Goal: Task Accomplishment & Management: Complete application form

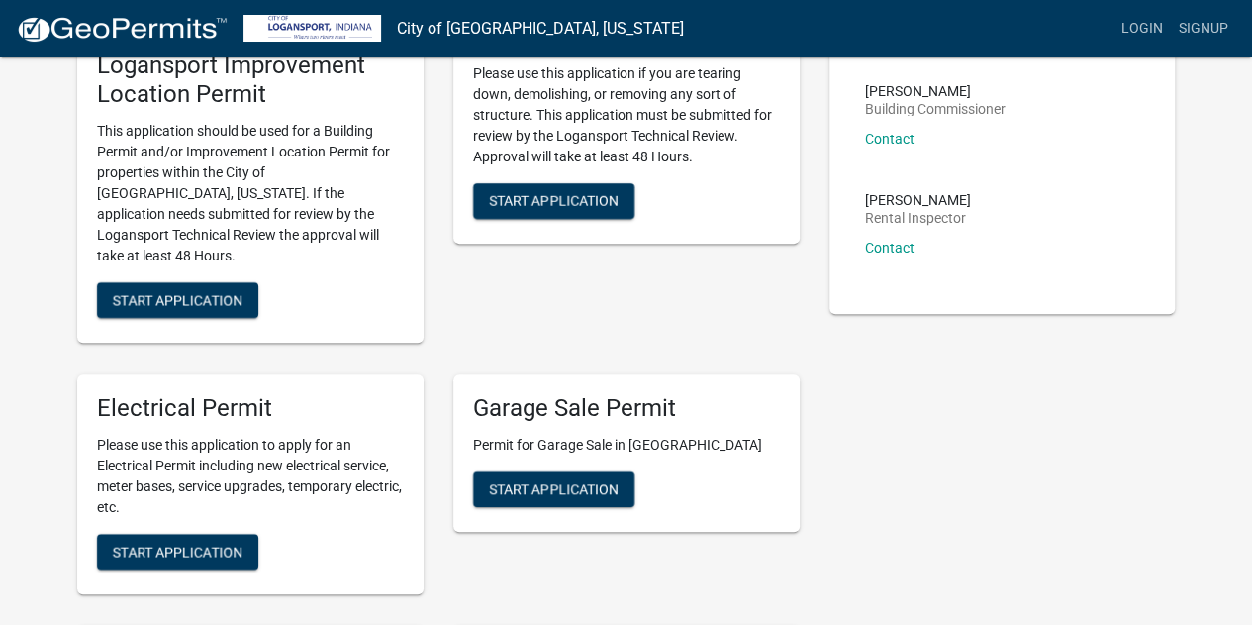
scroll to position [283, 0]
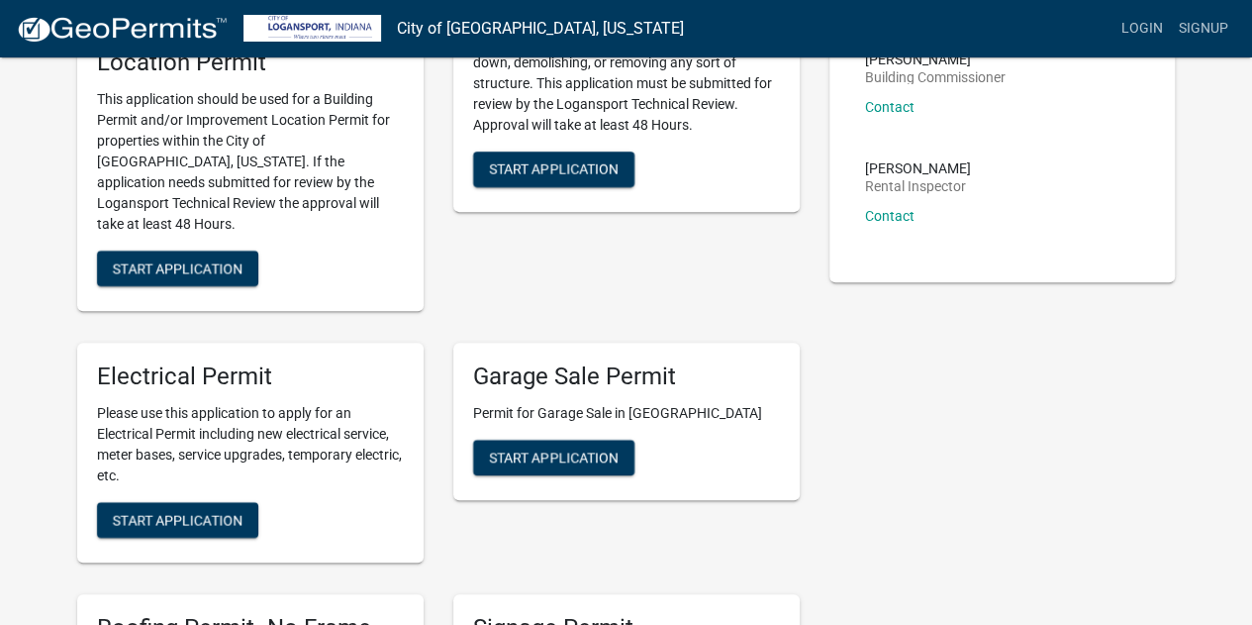
click at [253, 362] on h5 "Electrical Permit" at bounding box center [250, 376] width 307 height 29
click at [335, 362] on h5 "Electrical Permit" at bounding box center [250, 376] width 307 height 29
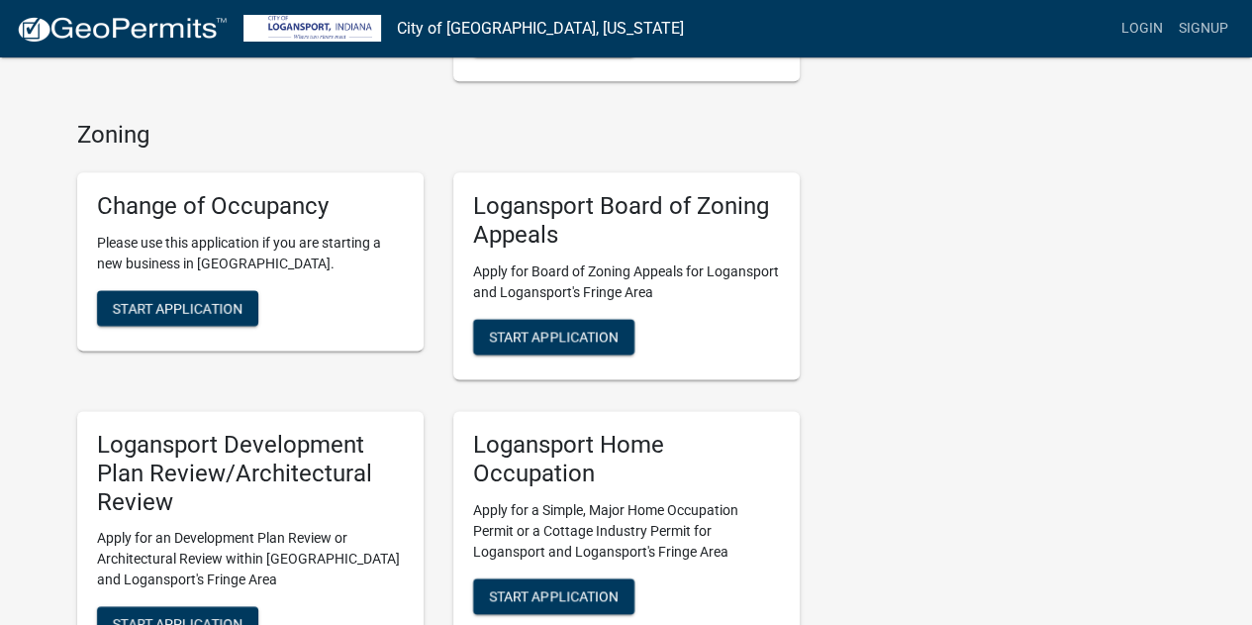
scroll to position [1079, 0]
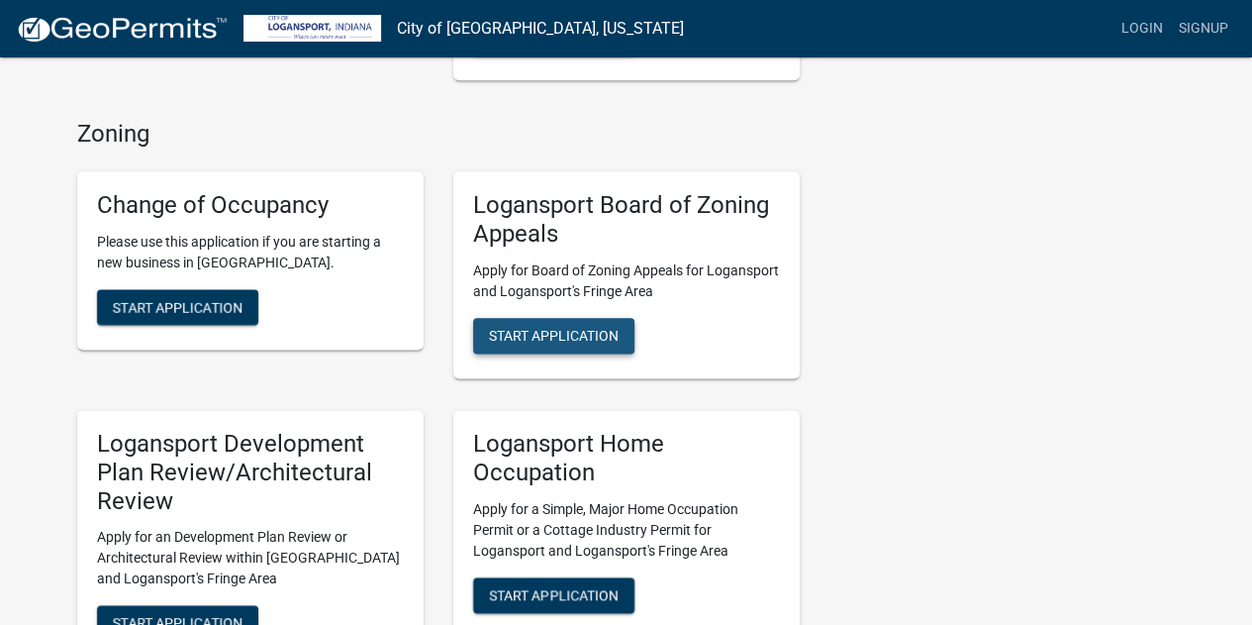
click at [509, 327] on span "Start Application" at bounding box center [554, 335] width 130 height 16
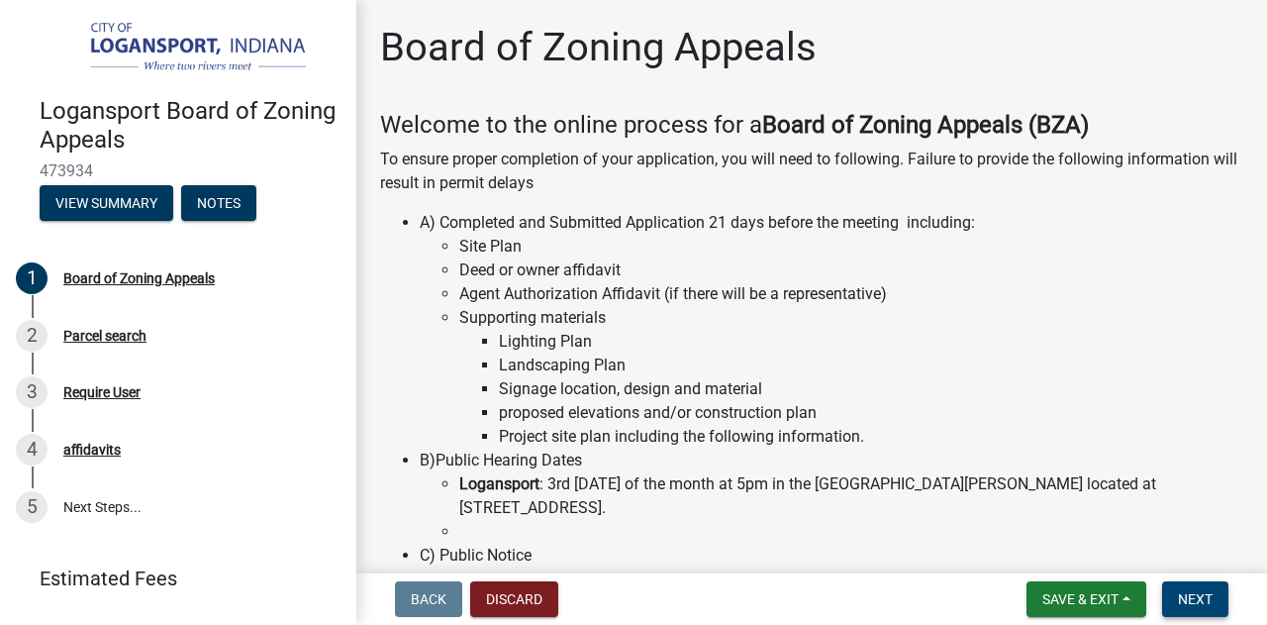
click at [1184, 593] on span "Next" at bounding box center [1195, 599] width 35 height 16
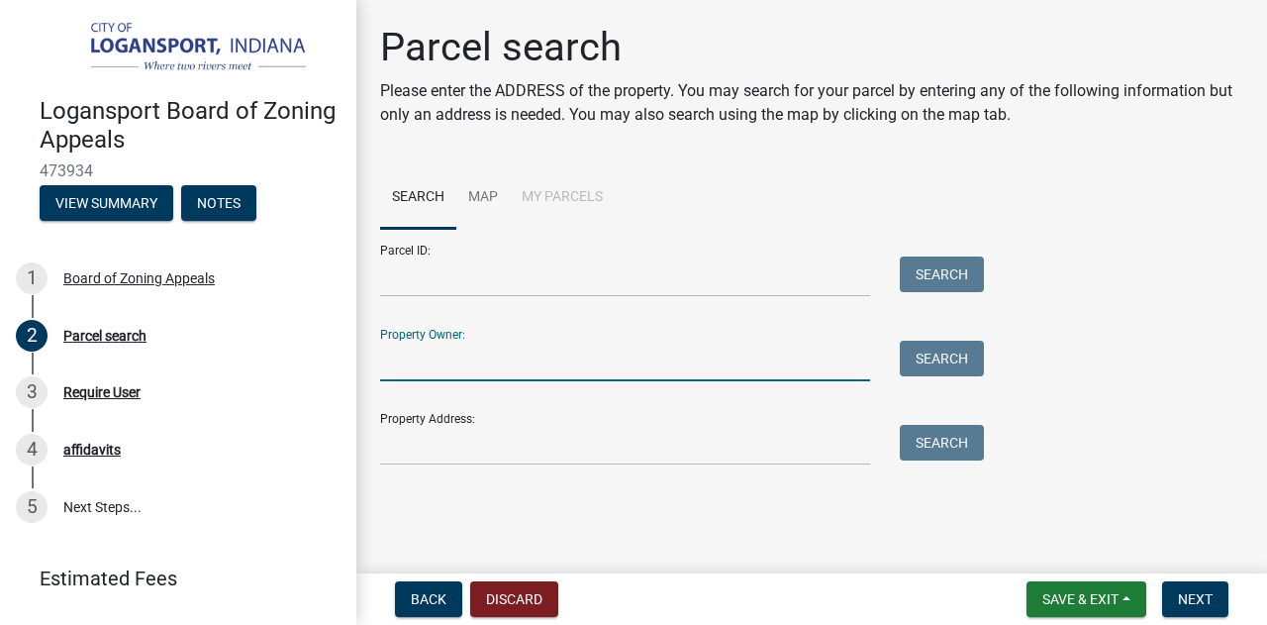
click at [516, 355] on input "Property Owner:" at bounding box center [625, 360] width 490 height 41
click at [514, 355] on input "Property Owner:" at bounding box center [625, 360] width 490 height 41
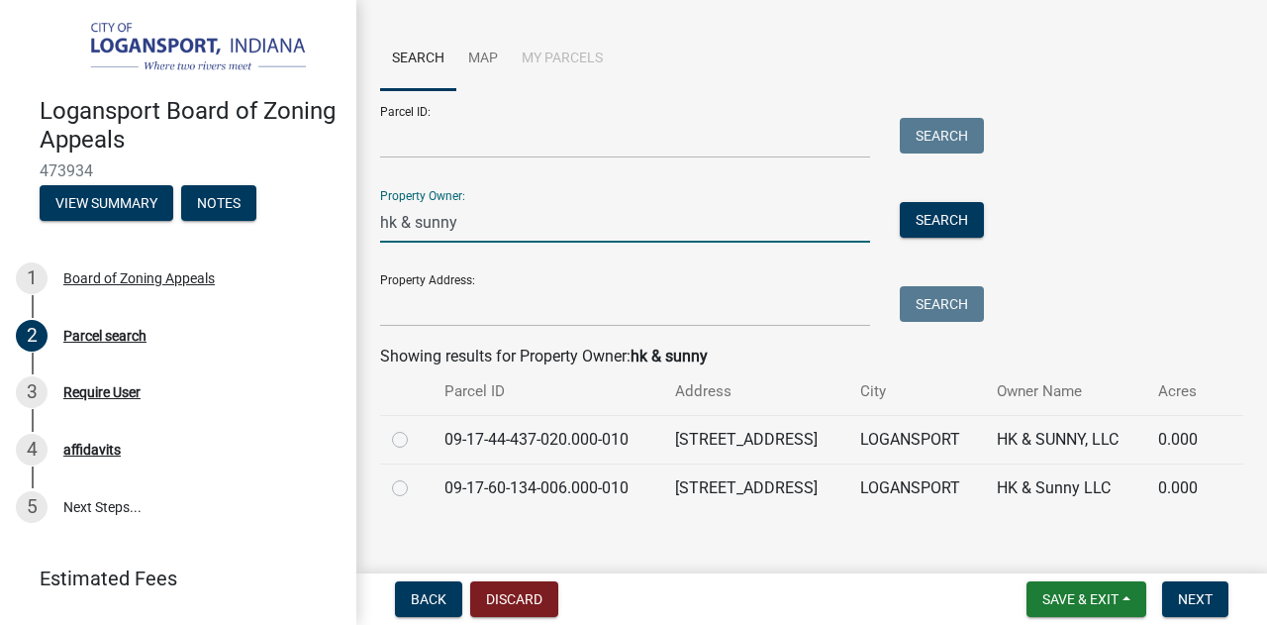
scroll to position [161, 0]
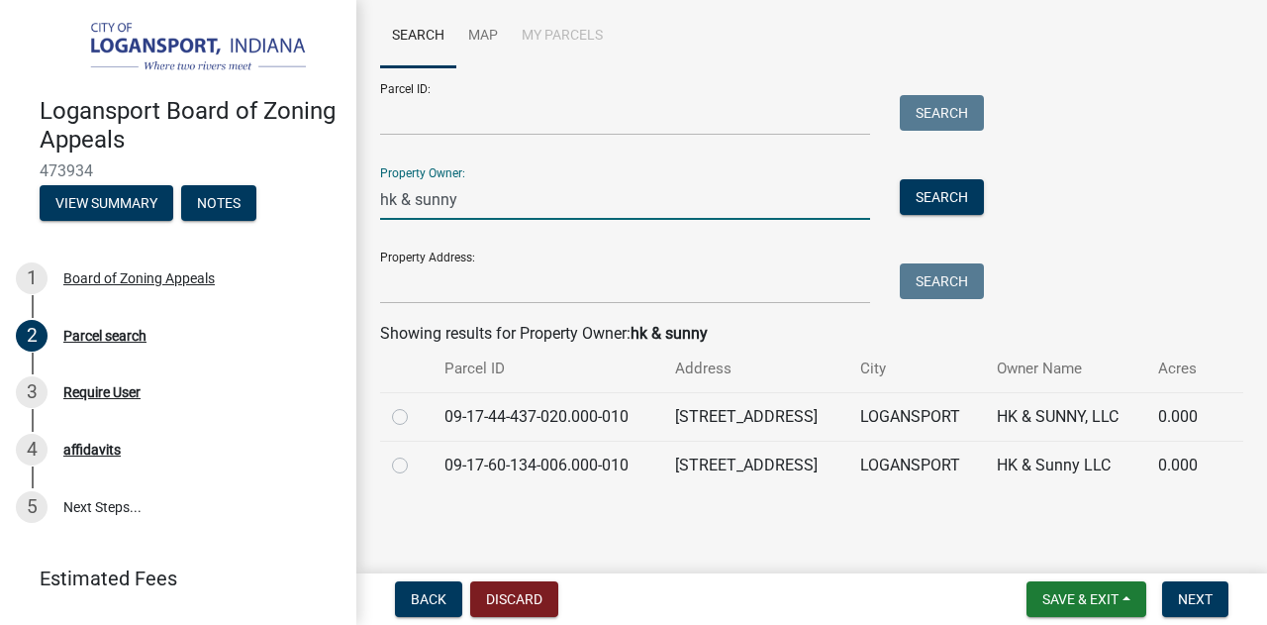
type input "hk & sunny"
